Goal: Task Accomplishment & Management: Use online tool/utility

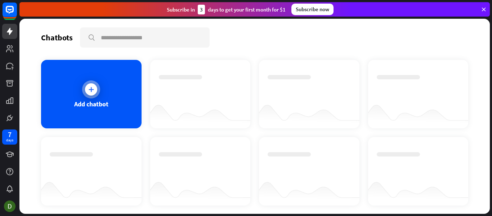
click at [112, 109] on div "Add chatbot" at bounding box center [91, 94] width 100 height 68
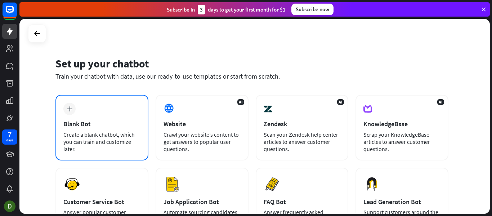
click at [109, 125] on div "Blank Bot" at bounding box center [101, 123] width 77 height 8
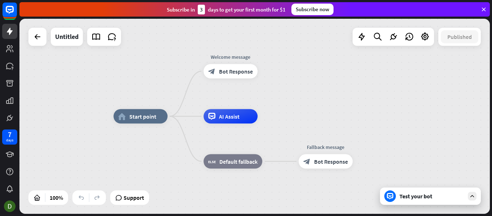
click at [418, 195] on div "Test your bot" at bounding box center [431, 195] width 65 height 7
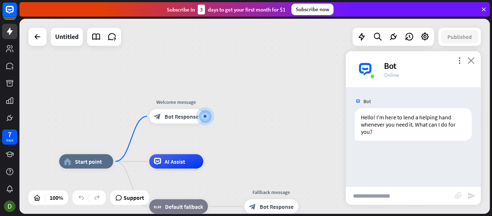
click at [471, 61] on icon "close" at bounding box center [470, 60] width 7 height 7
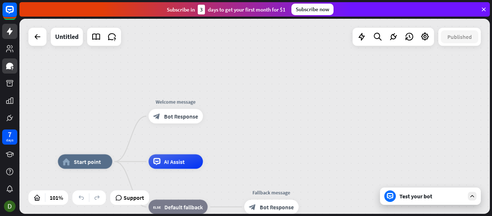
click at [7, 73] on link at bounding box center [9, 65] width 15 height 15
